Goal: Task Accomplishment & Management: Manage account settings

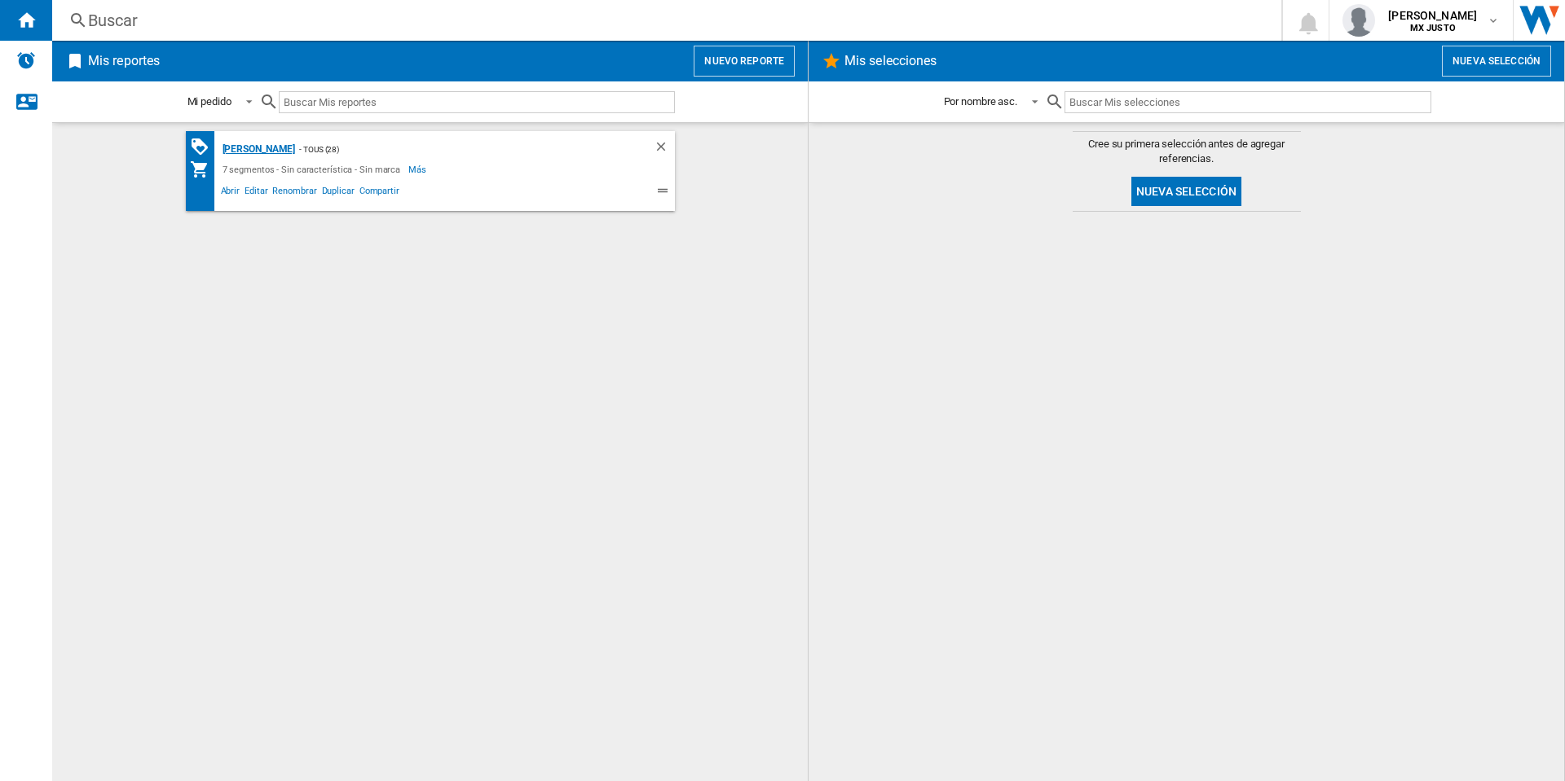
click at [280, 148] on div "[PERSON_NAME]" at bounding box center [256, 149] width 77 height 20
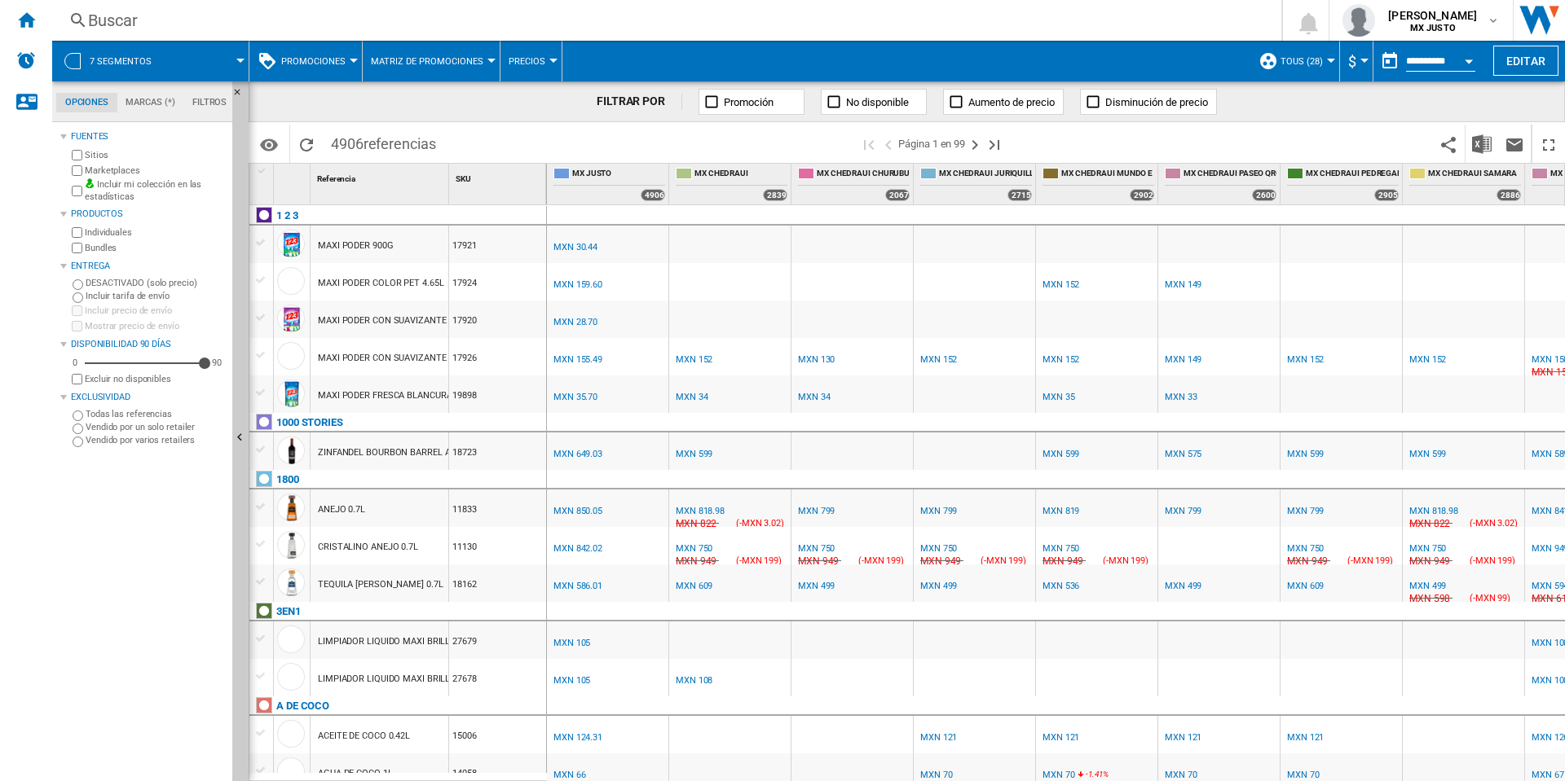
click at [218, 59] on span at bounding box center [207, 61] width 66 height 41
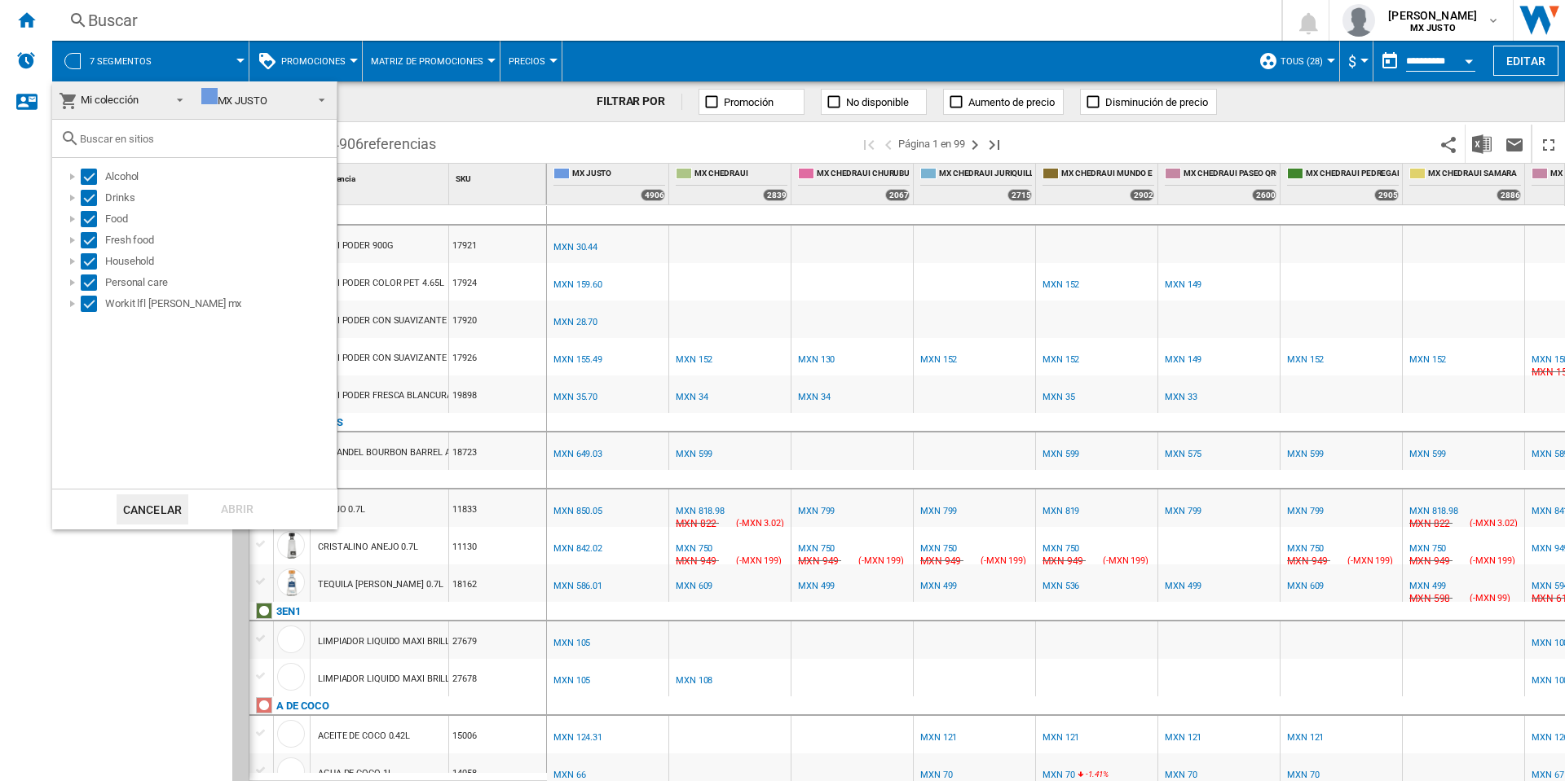
click at [110, 97] on span "Mi colección" at bounding box center [110, 100] width 58 height 12
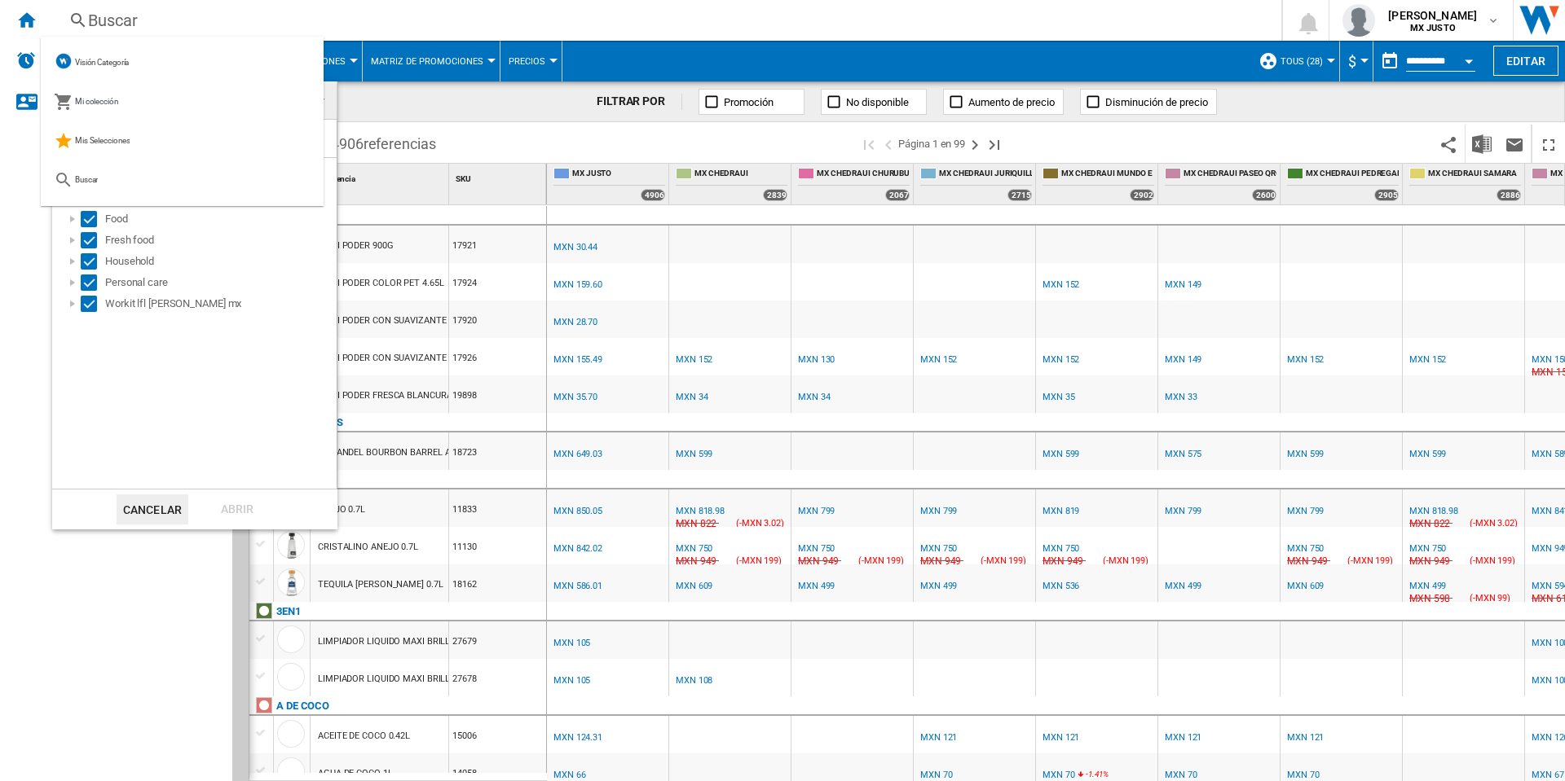
click at [1299, 99] on md-backdrop at bounding box center [782, 390] width 1565 height 781
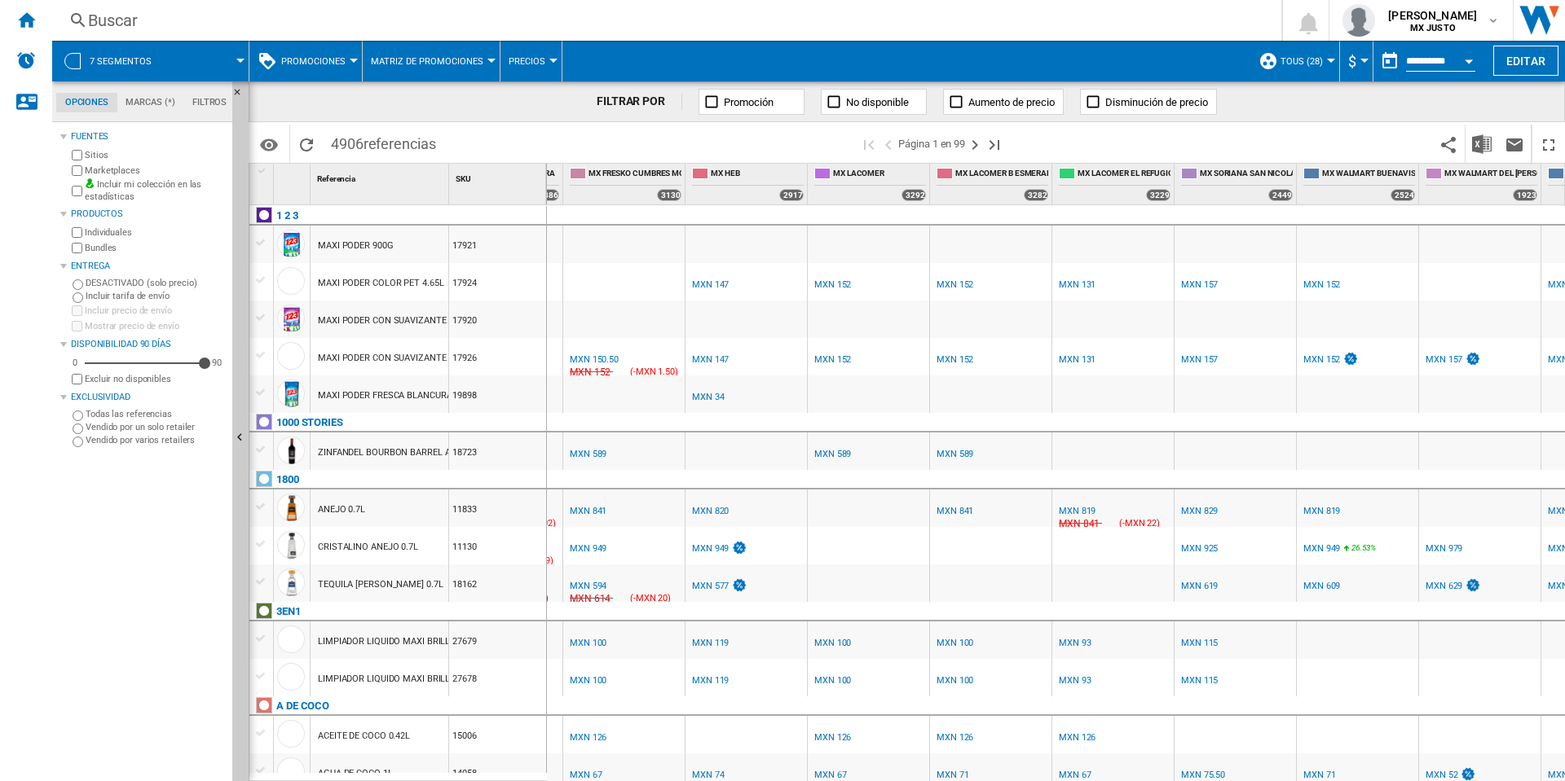
scroll to position [0, 962]
click at [40, 34] on div "Inicio" at bounding box center [26, 20] width 52 height 41
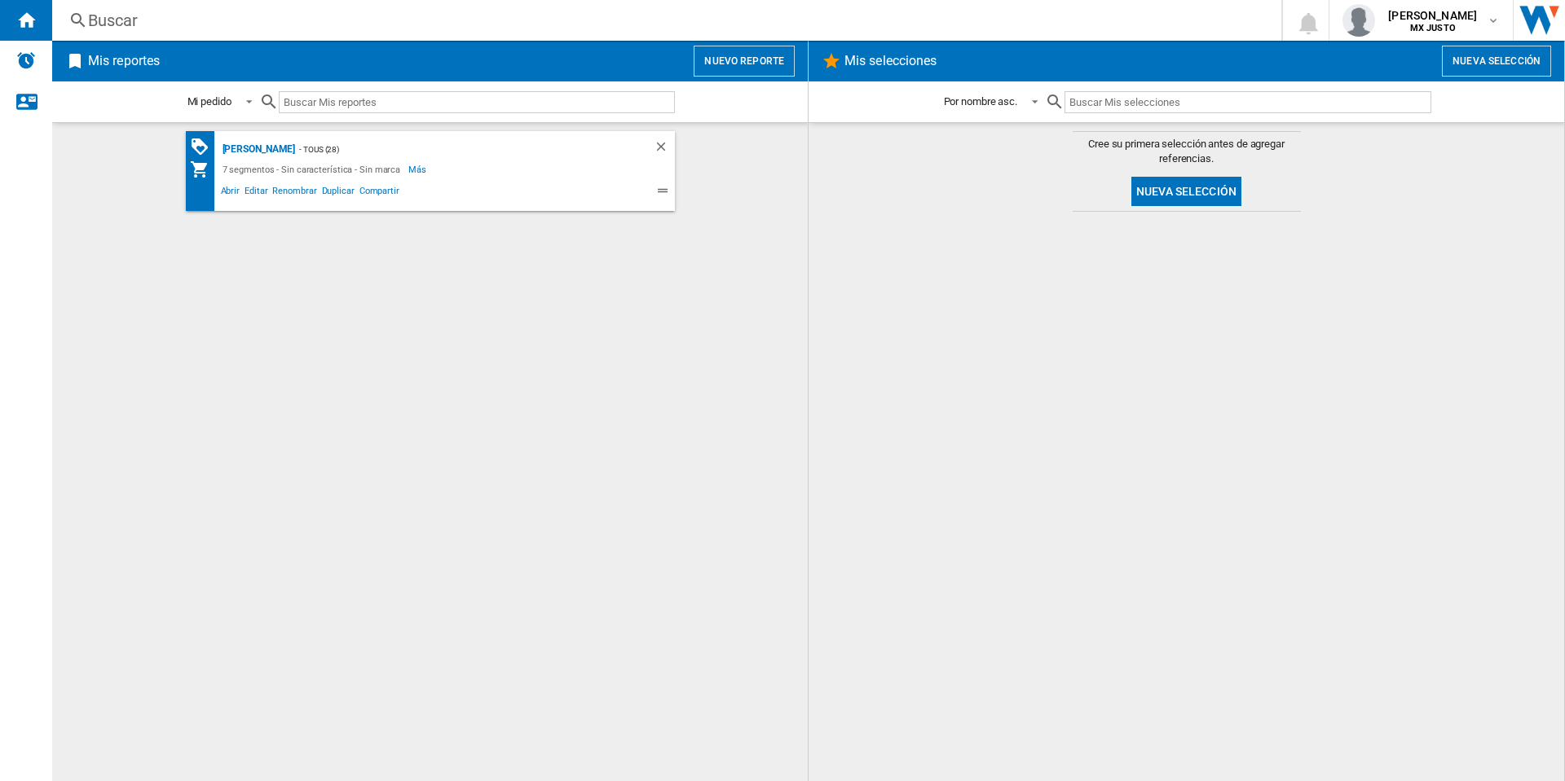
click at [662, 193] on ng-md-icon at bounding box center [665, 193] width 20 height 20
click at [1169, 183] on button "Nueva selección" at bounding box center [1186, 191] width 110 height 29
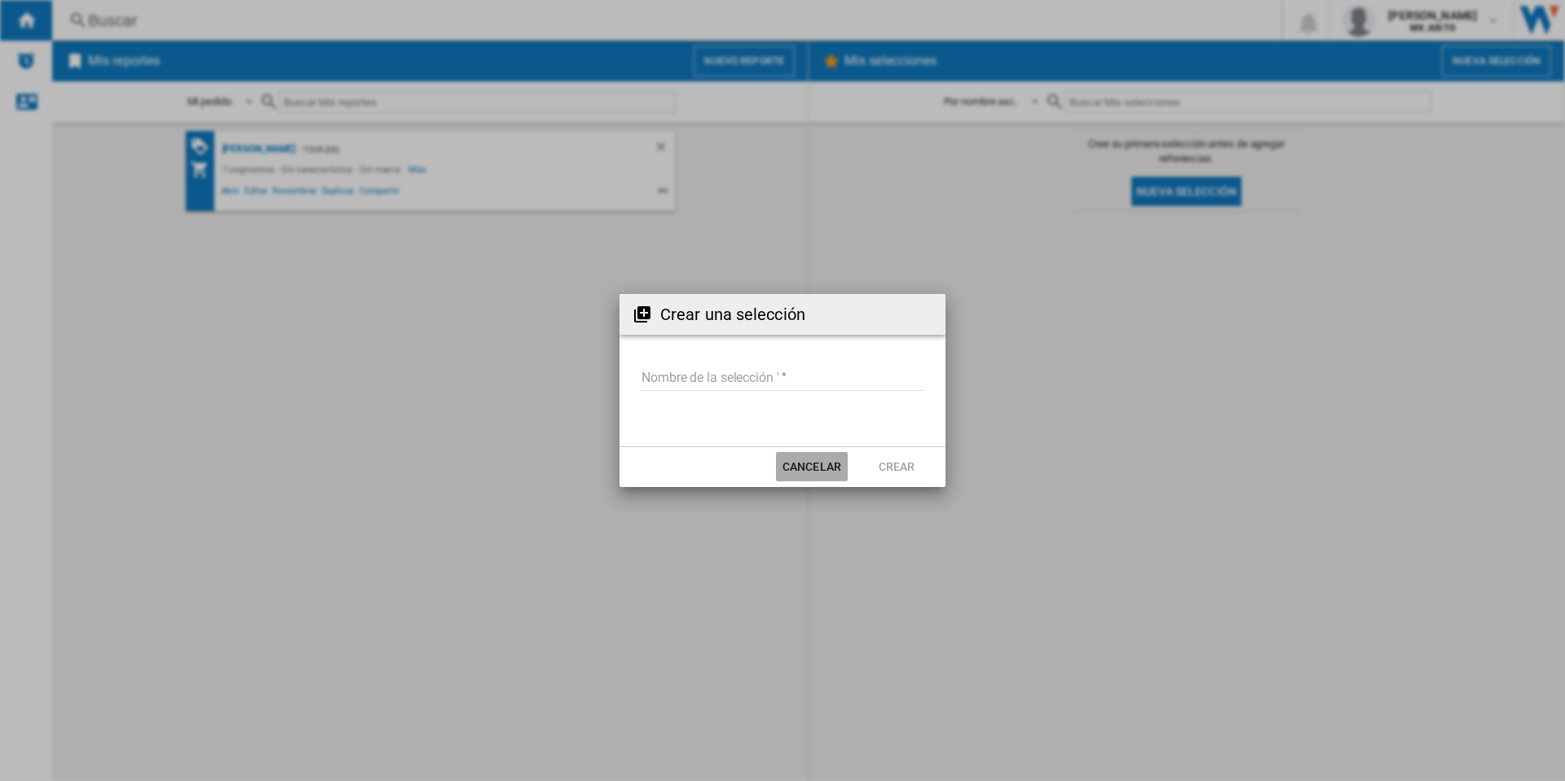
drag, startPoint x: 818, startPoint y: 458, endPoint x: 797, endPoint y: 441, distance: 27.2
click at [817, 458] on button "Cancelar" at bounding box center [812, 466] width 72 height 29
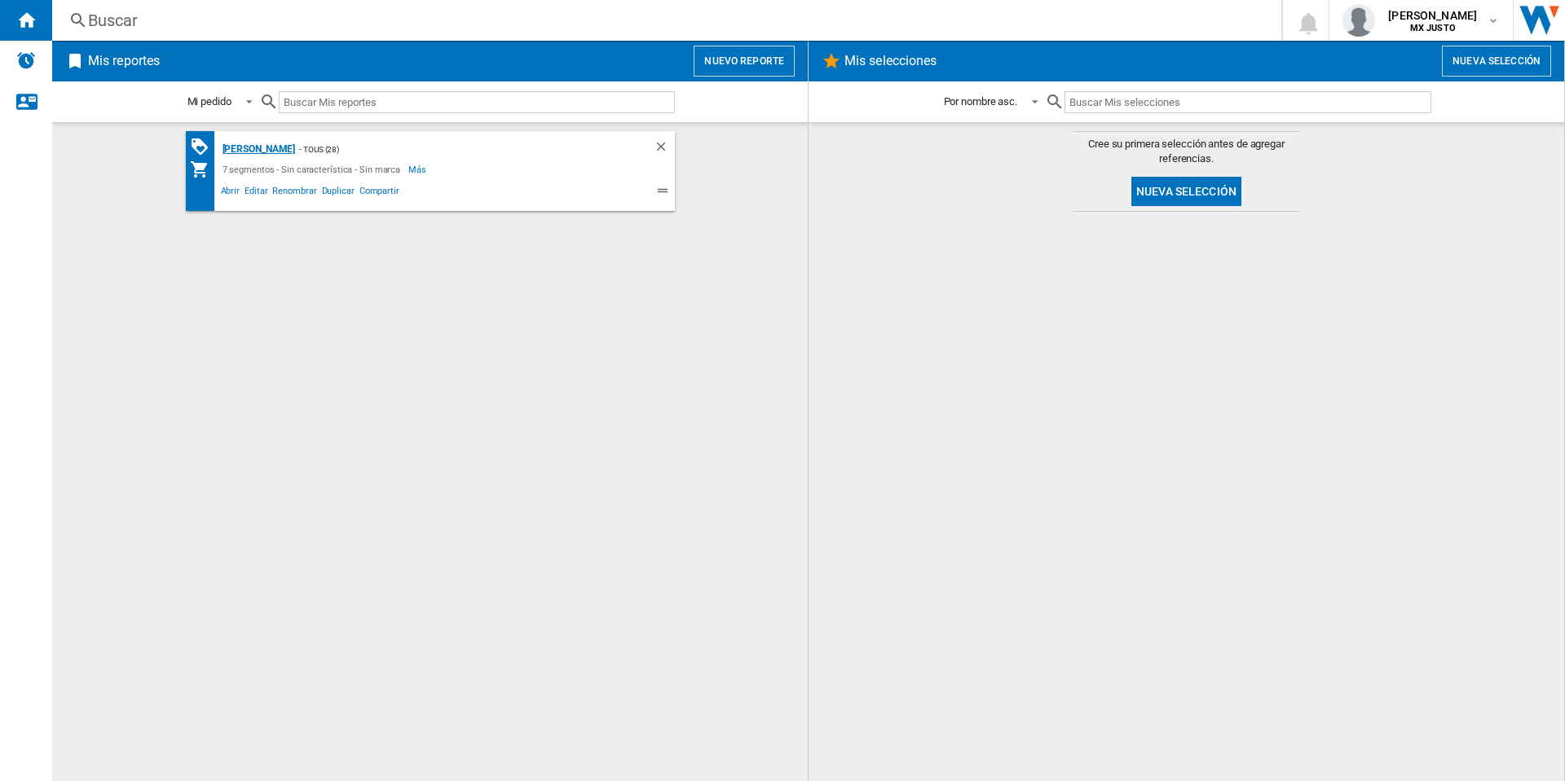
click at [235, 148] on div "[PERSON_NAME]" at bounding box center [256, 149] width 77 height 20
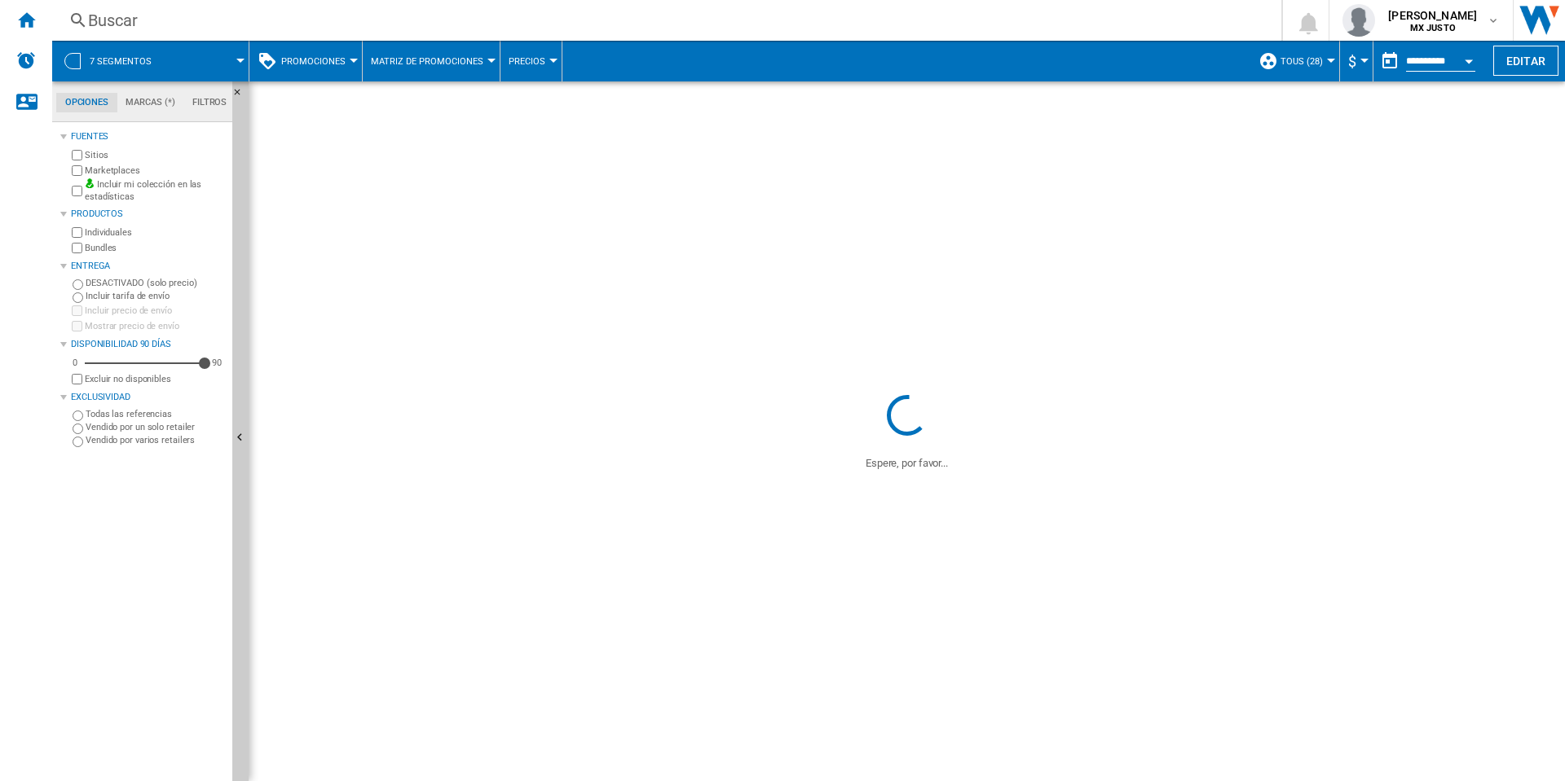
click at [1321, 59] on button "TOUS (28)" at bounding box center [1305, 61] width 51 height 41
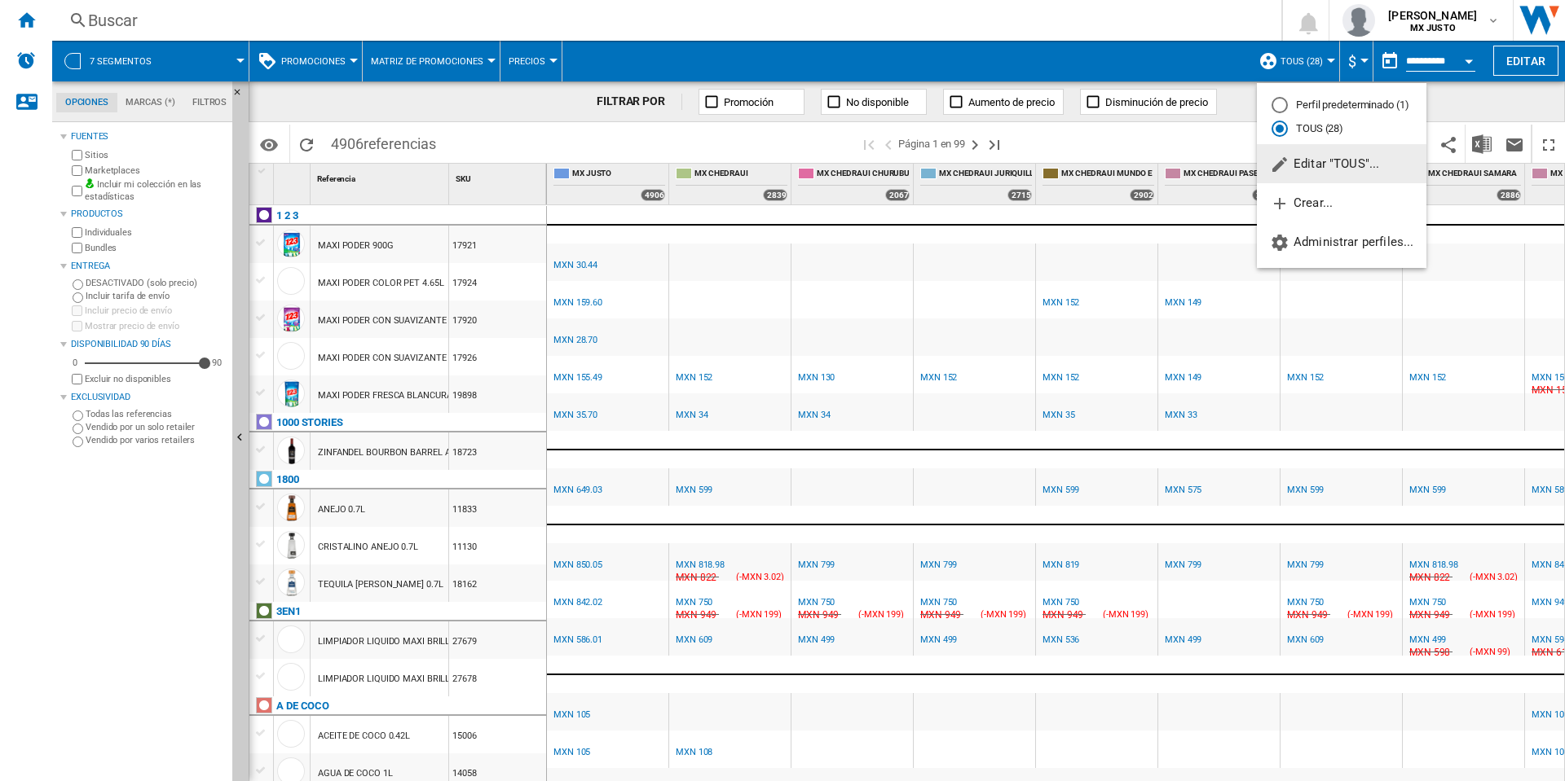
click at [1344, 156] on span "Editar "TOUS"..." at bounding box center [1324, 163] width 109 height 15
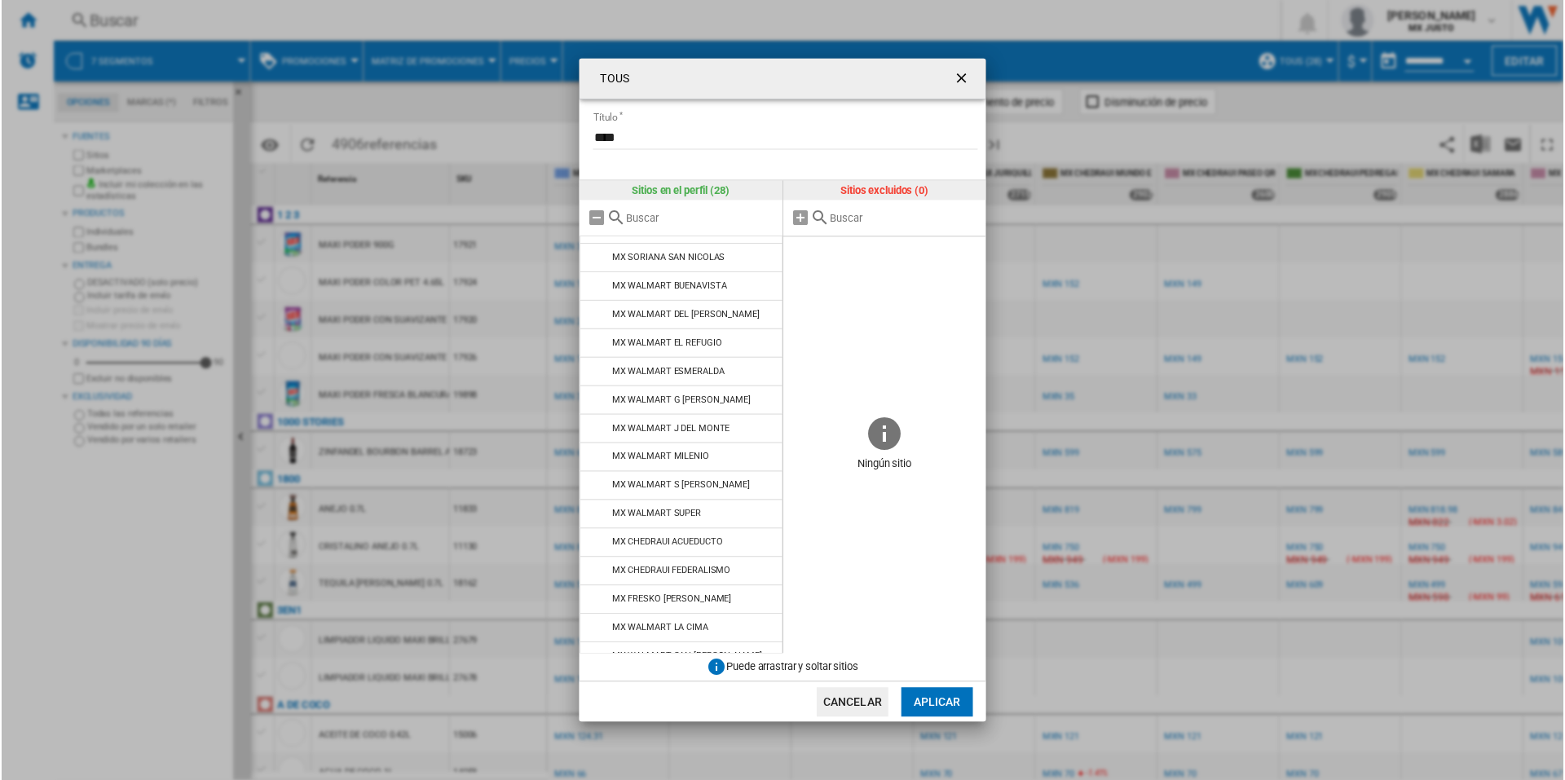
scroll to position [379, 0]
